Goal: Information Seeking & Learning: Learn about a topic

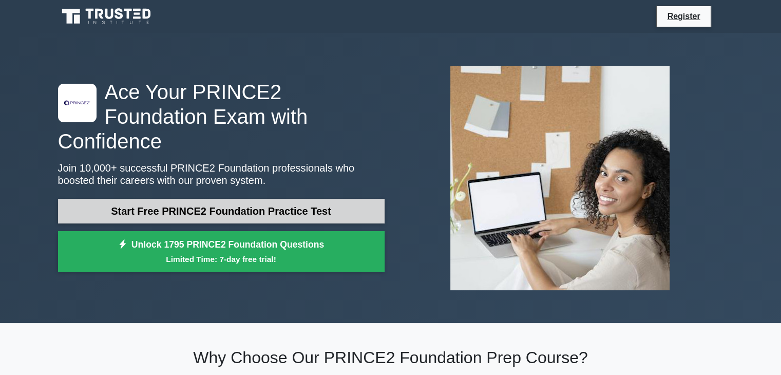
click at [356, 199] on link "Start Free PRINCE2 Foundation Practice Test" at bounding box center [221, 211] width 327 height 25
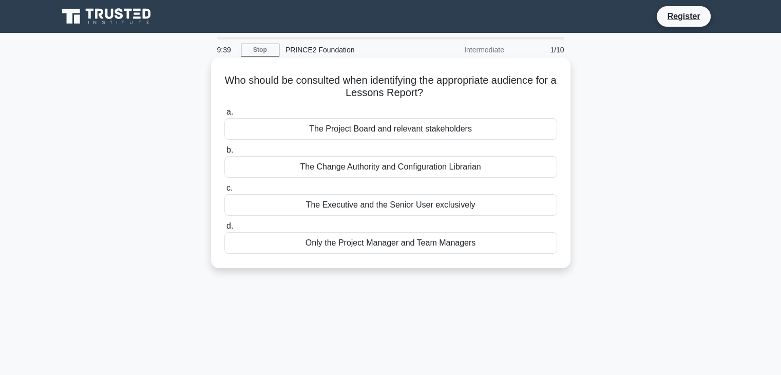
click at [487, 132] on div "The Project Board and relevant stakeholders" at bounding box center [390, 129] width 333 height 22
click at [224, 116] on input "a. The Project Board and relevant stakeholders" at bounding box center [224, 112] width 0 height 7
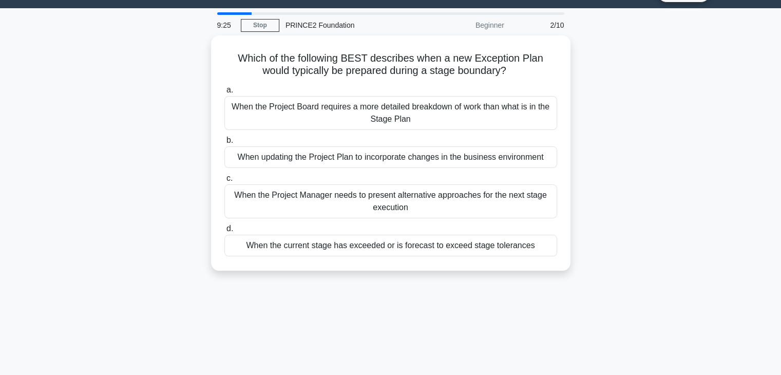
scroll to position [26, 0]
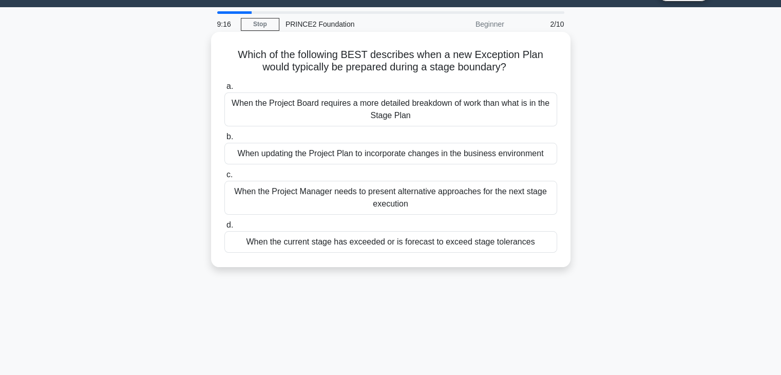
click at [489, 243] on div "When the current stage has exceeded or is forecast to exceed stage tolerances" at bounding box center [390, 242] width 333 height 22
click at [224, 229] on input "d. When the current stage has exceeded or is forecast to exceed stage tolerances" at bounding box center [224, 225] width 0 height 7
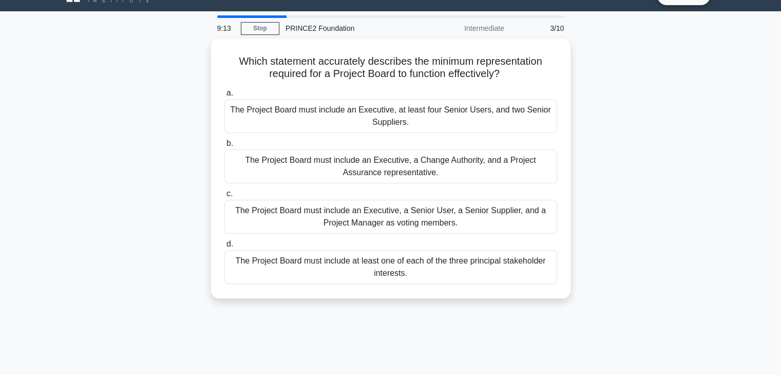
scroll to position [18, 0]
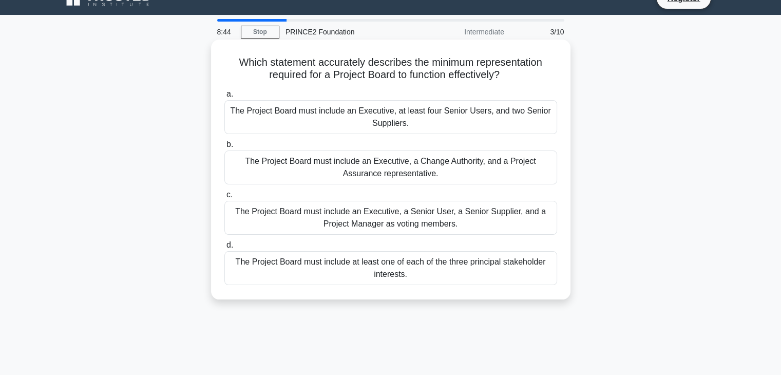
click at [540, 274] on div "The Project Board must include at least one of each of the three principal stak…" at bounding box center [390, 268] width 333 height 34
click at [224, 249] on input "d. The Project Board must include at least one of each of the three principal s…" at bounding box center [224, 245] width 0 height 7
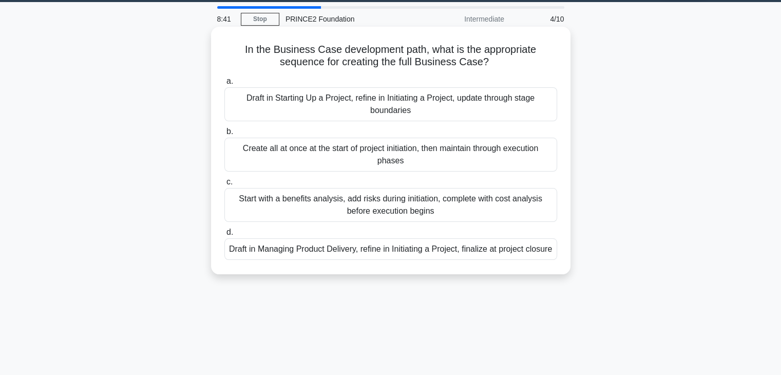
scroll to position [0, 0]
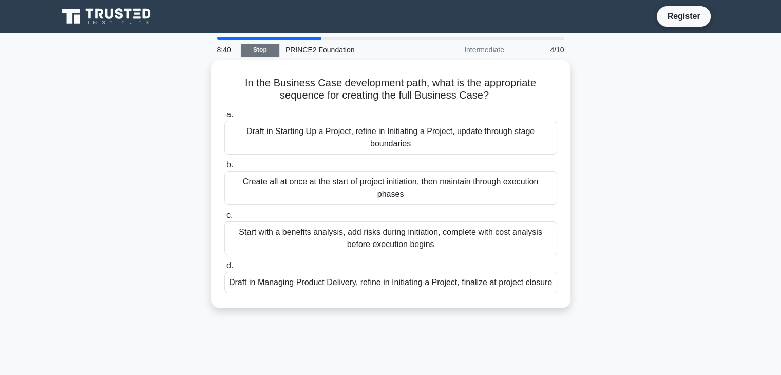
click at [268, 48] on link "Stop" at bounding box center [260, 50] width 39 height 13
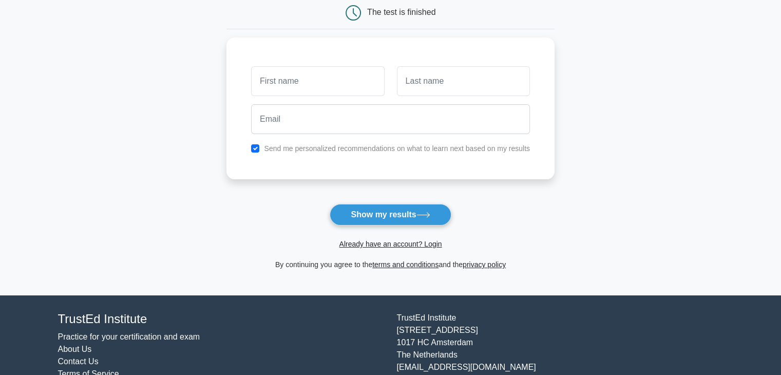
scroll to position [107, 0]
